Goal: Check status: Check status

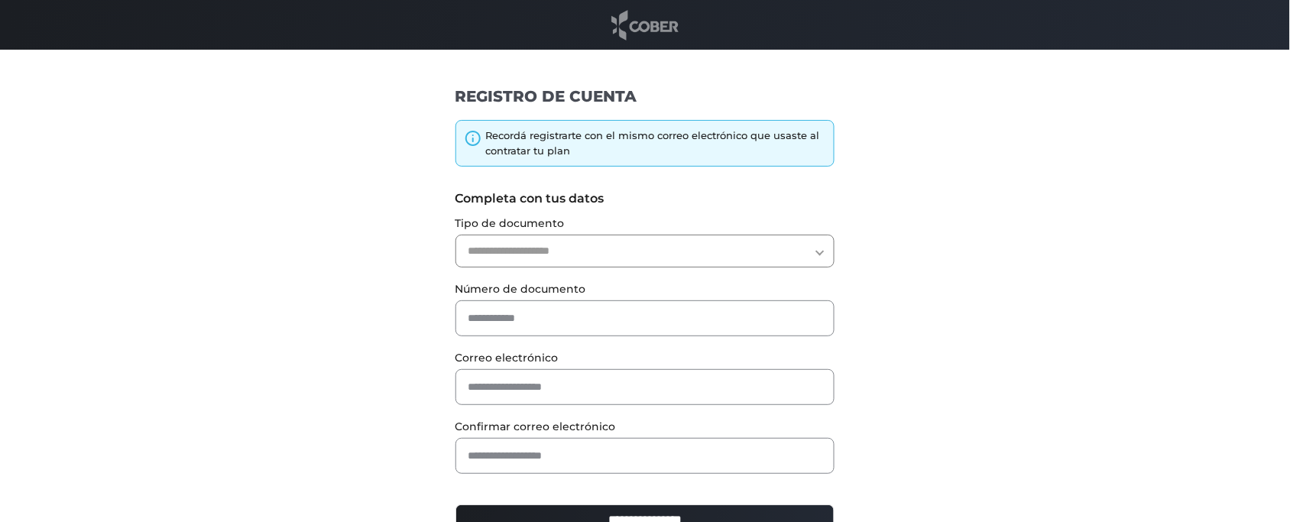
click at [661, 18] on img at bounding box center [644, 25] width 75 height 34
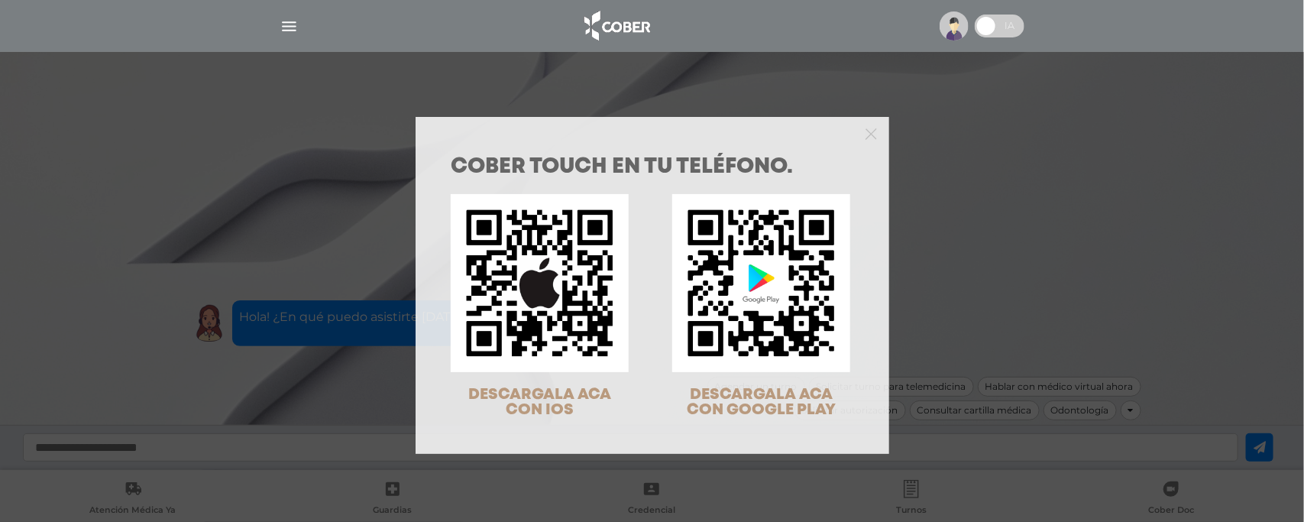
click at [930, 92] on div "COBER TOUCH en tu teléfono. DESCARGALA ACA CON IOS DESCARGALA ACA CON GOOGLE PL…" at bounding box center [652, 261] width 1304 height 522
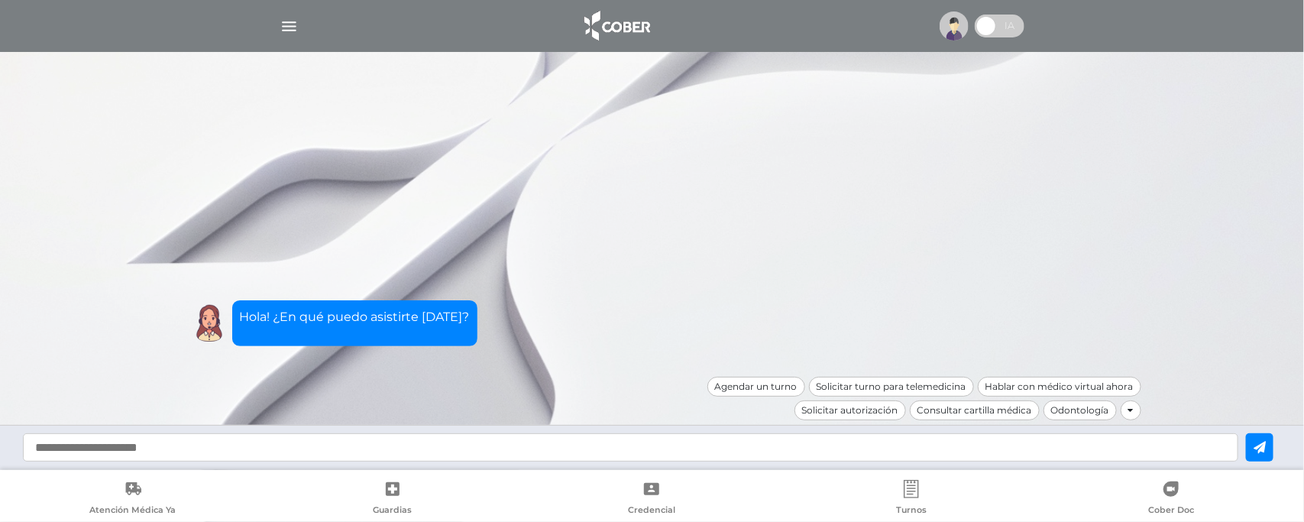
click at [953, 35] on img at bounding box center [954, 25] width 29 height 29
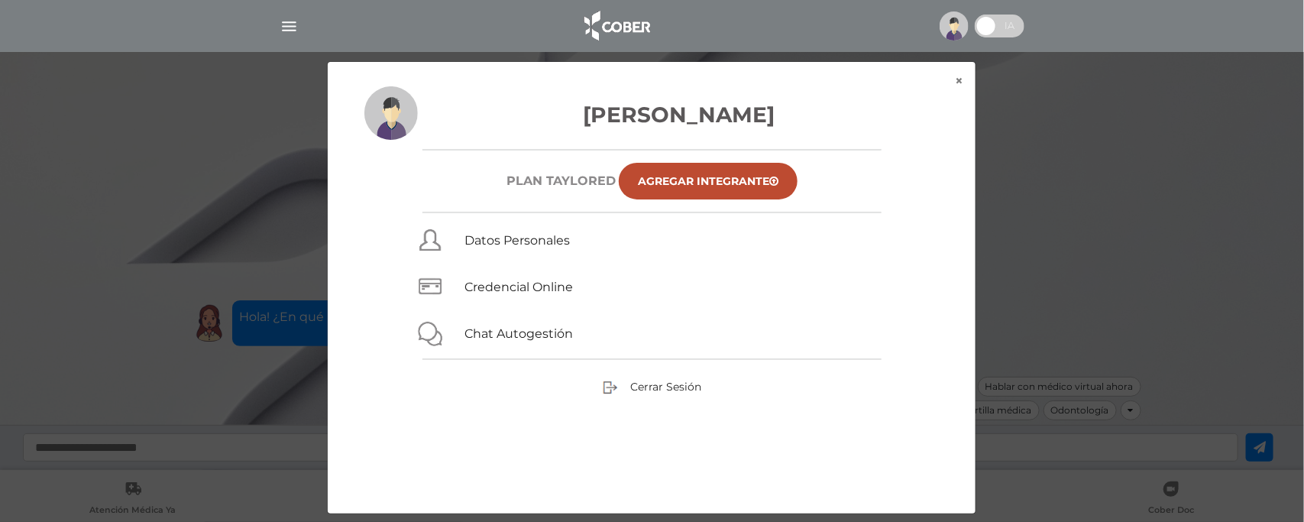
click at [1059, 151] on div "× × [PERSON_NAME] Plan TAYLORED Agregar Integrante Datos Personales Credencial …" at bounding box center [652, 287] width 1239 height 453
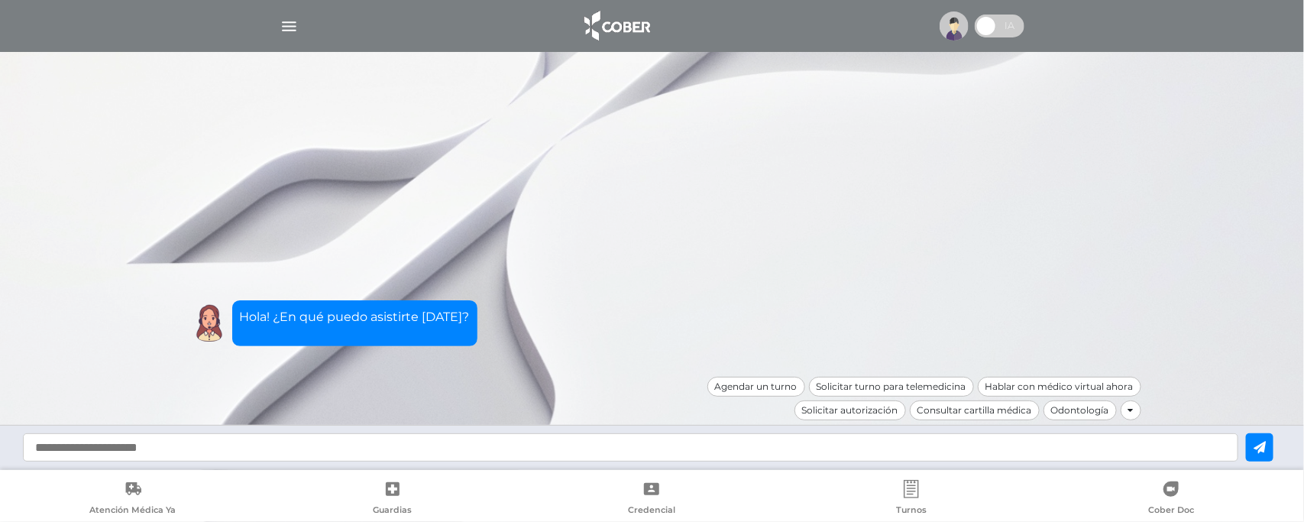
click at [290, 33] on img "button" at bounding box center [289, 26] width 19 height 19
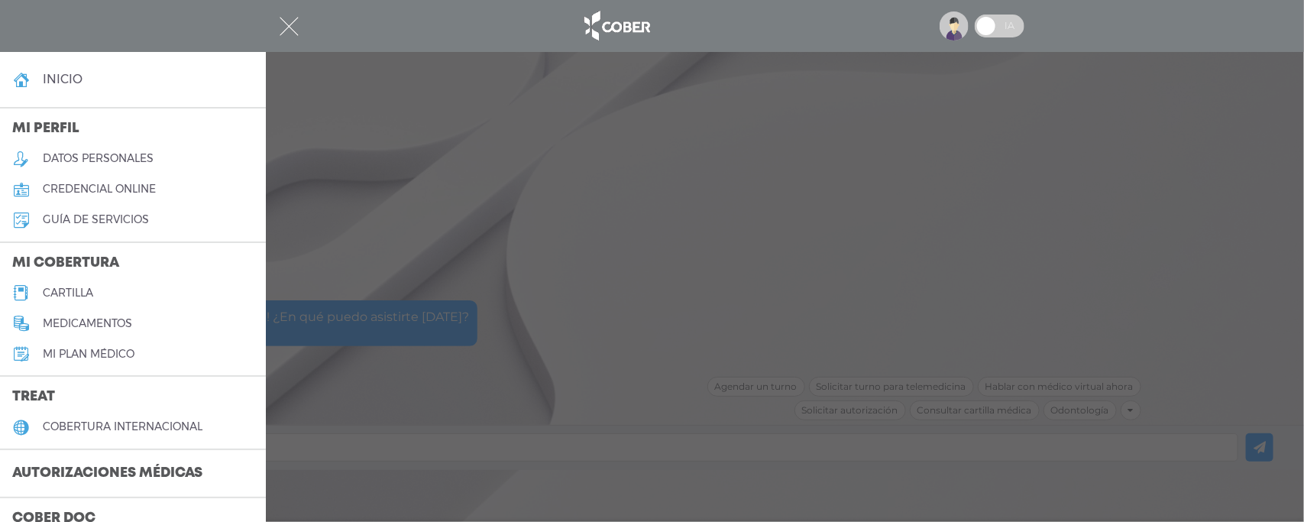
scroll to position [96, 0]
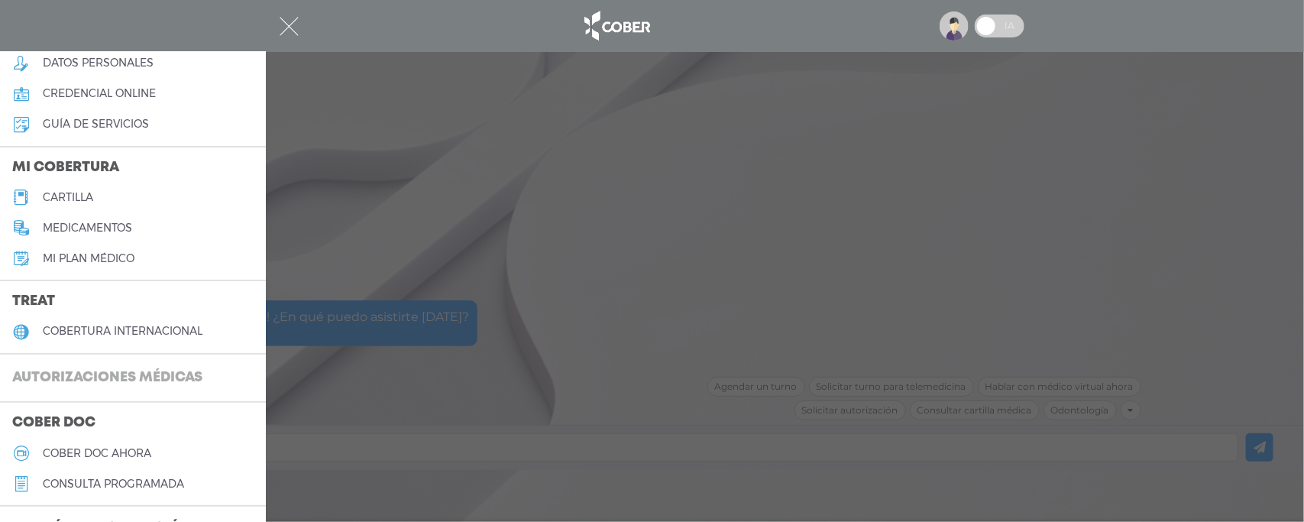
click at [65, 379] on h3 "Autorizaciones médicas" at bounding box center [107, 378] width 215 height 29
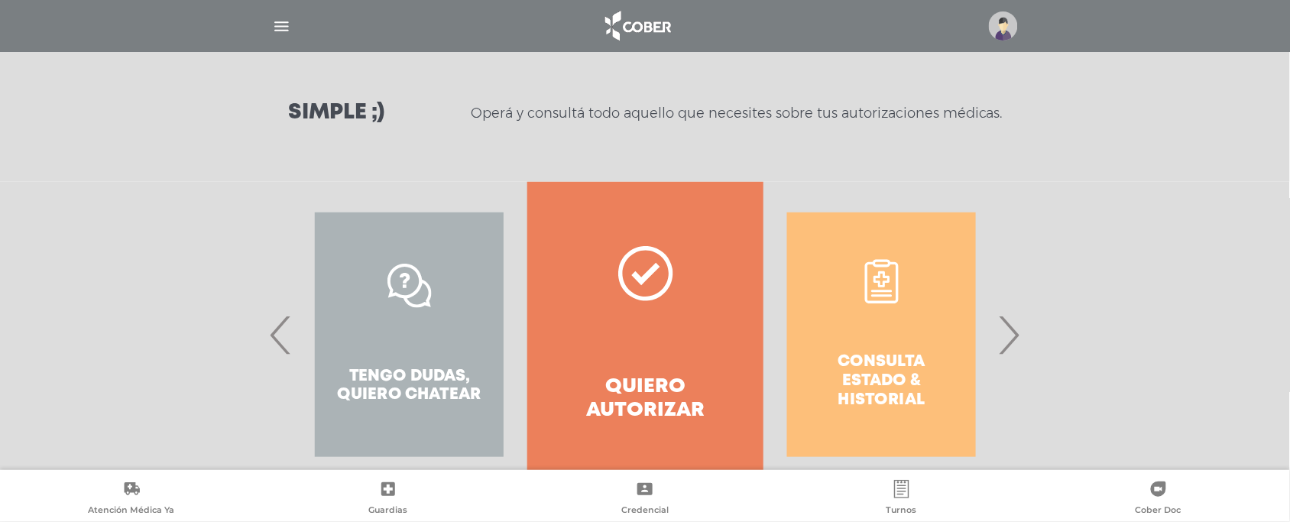
scroll to position [245, 0]
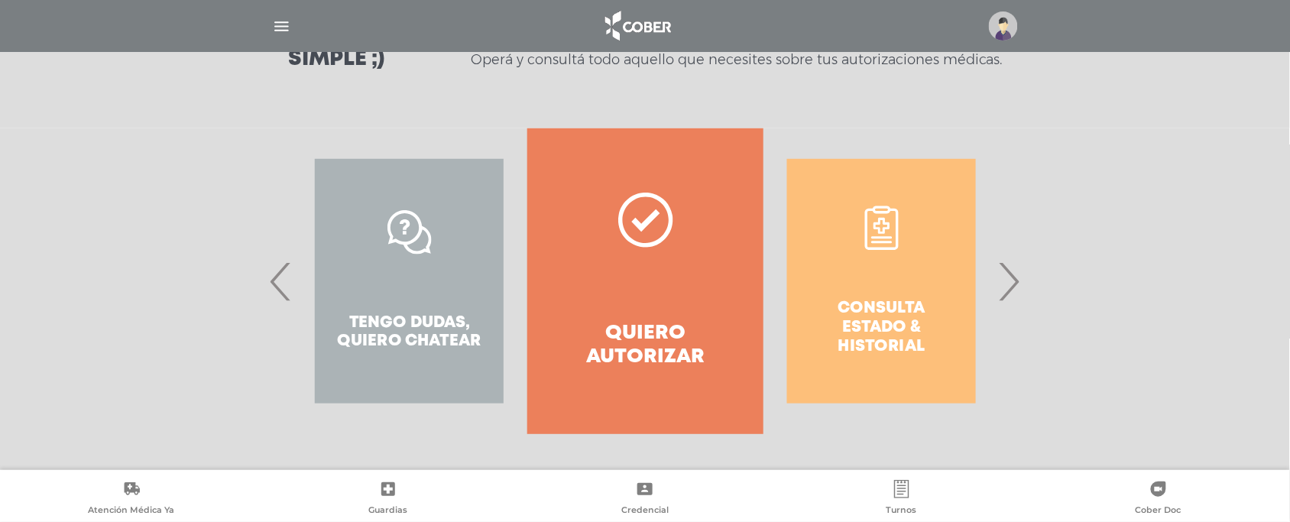
click at [1006, 288] on span "›" at bounding box center [1009, 281] width 30 height 83
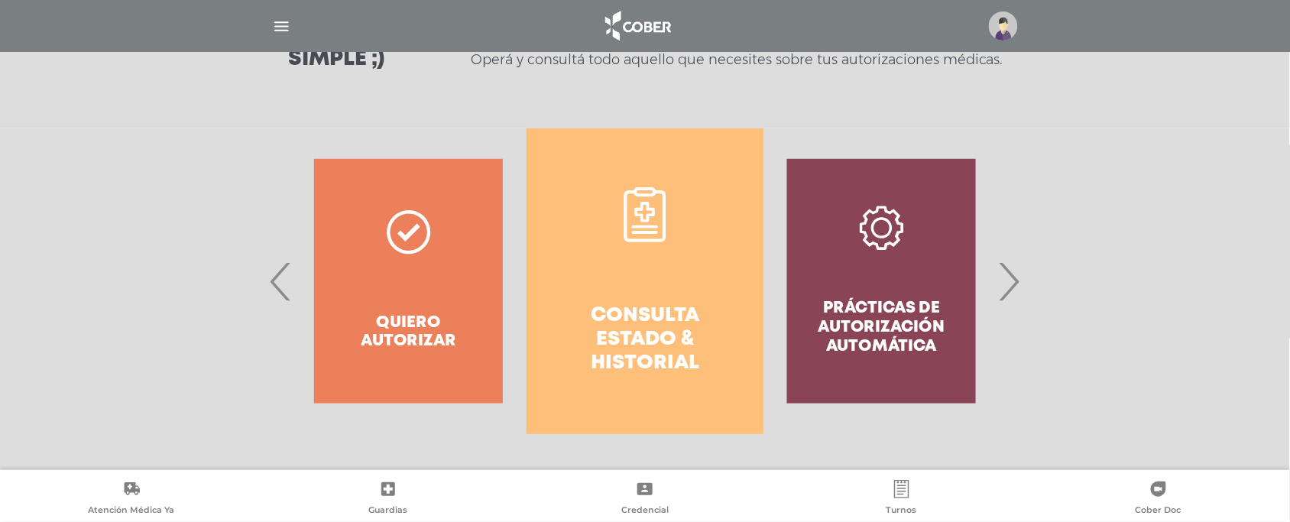
click at [675, 257] on link "Consulta estado & historial" at bounding box center [644, 281] width 236 height 306
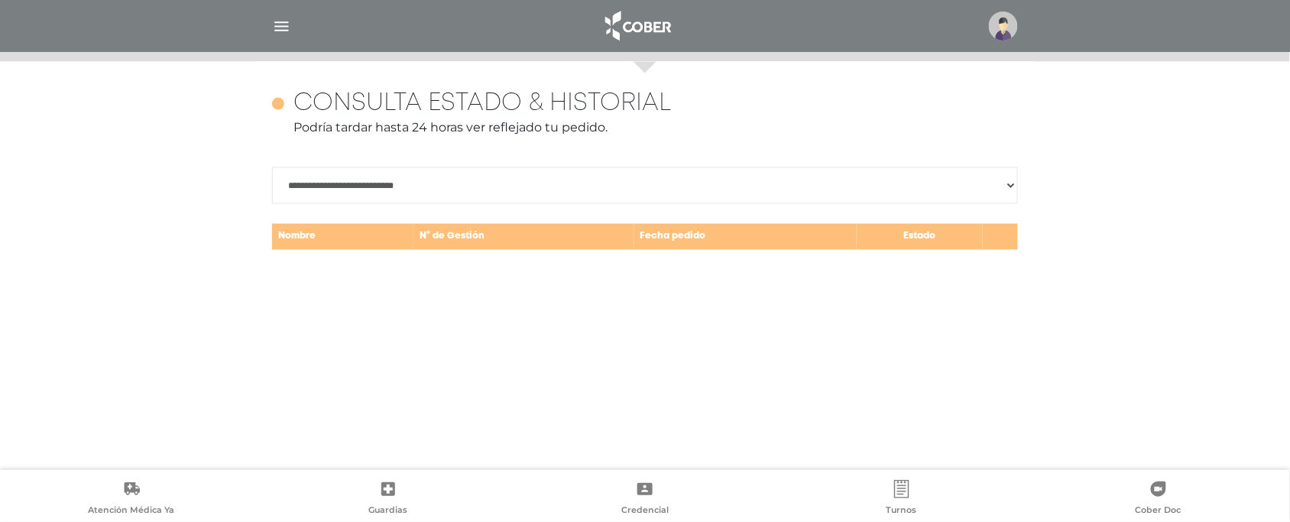
scroll to position [662, 0]
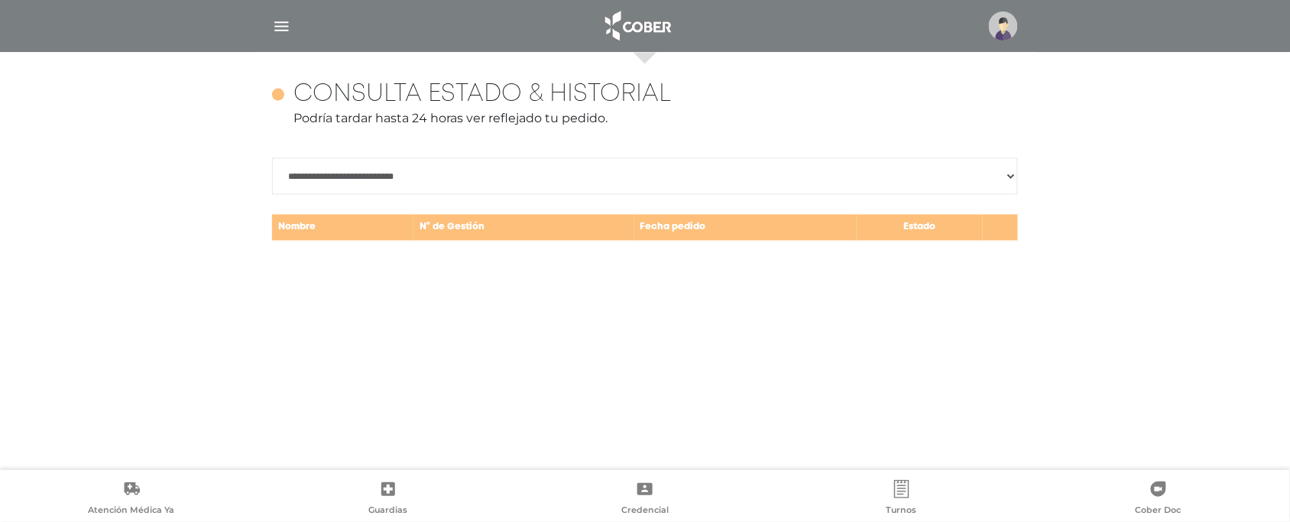
click at [390, 295] on div "**********" at bounding box center [645, 262] width 782 height 418
